Goal: Information Seeking & Learning: Find specific fact

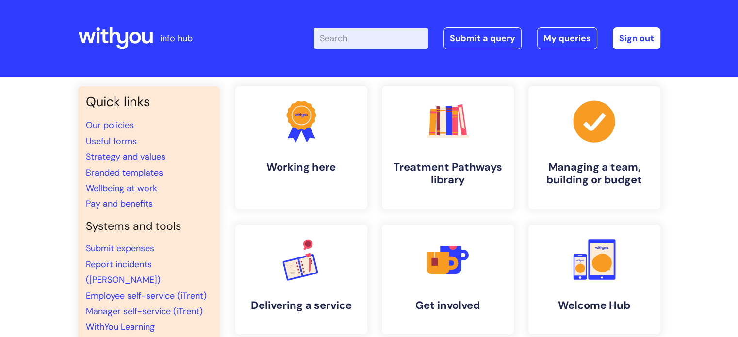
click at [347, 38] on input "Enter your search term here..." at bounding box center [371, 38] width 114 height 21
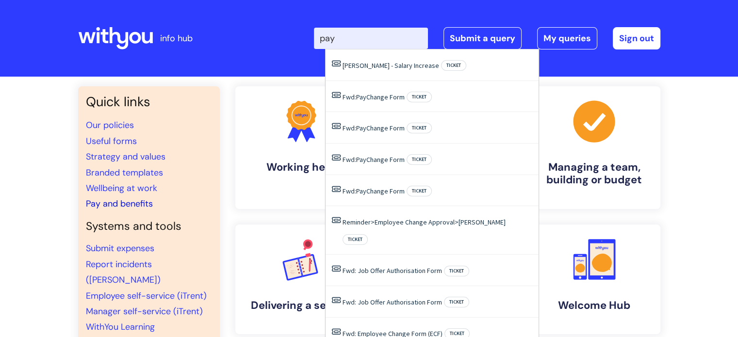
type input "pay"
click at [122, 203] on link "Pay and benefits" at bounding box center [119, 204] width 67 height 12
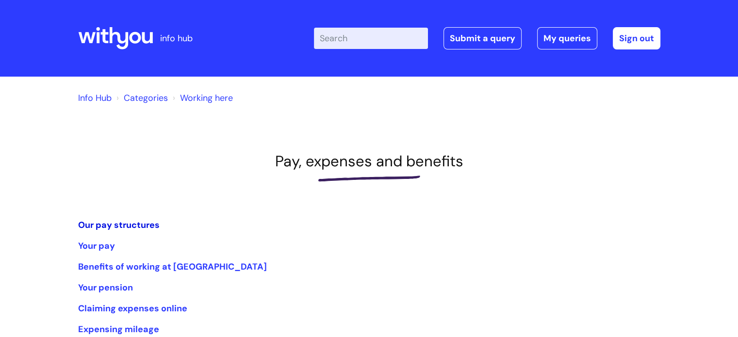
click at [130, 224] on link "Our pay structures" at bounding box center [118, 225] width 81 height 12
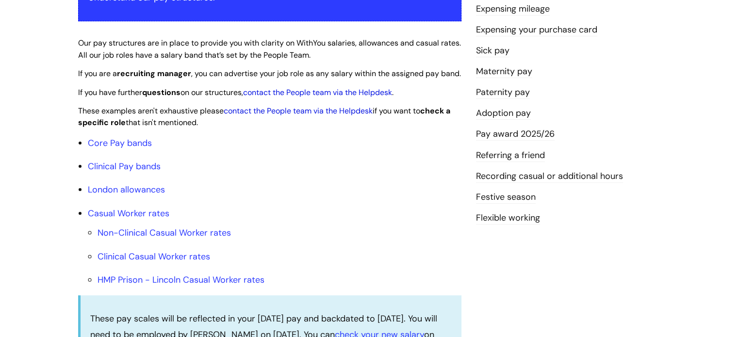
scroll to position [235, 0]
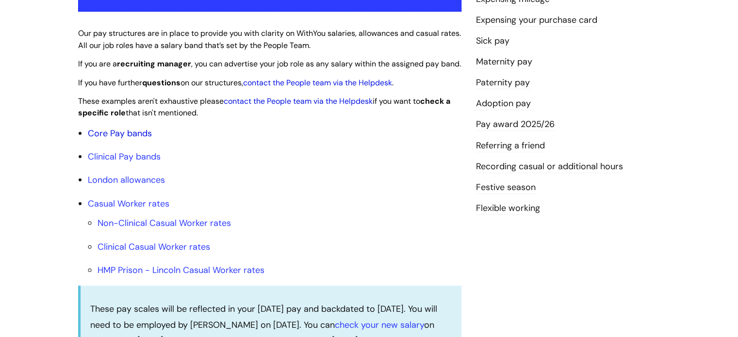
click at [136, 139] on link "Core Pay bands" at bounding box center [120, 134] width 64 height 12
click at [130, 139] on link "Core Pay bands" at bounding box center [120, 134] width 64 height 12
